Goal: Find specific page/section: Find specific page/section

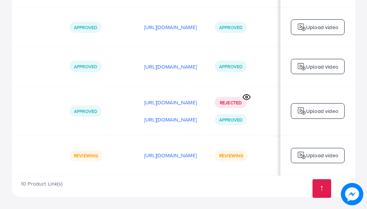
scroll to position [0, 248]
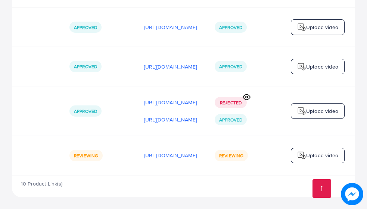
scroll to position [0, 248]
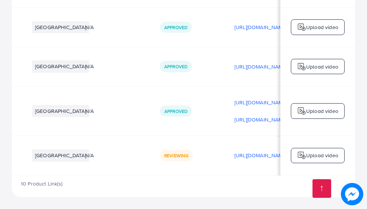
scroll to position [0, 248]
